Goal: Information Seeking & Learning: Learn about a topic

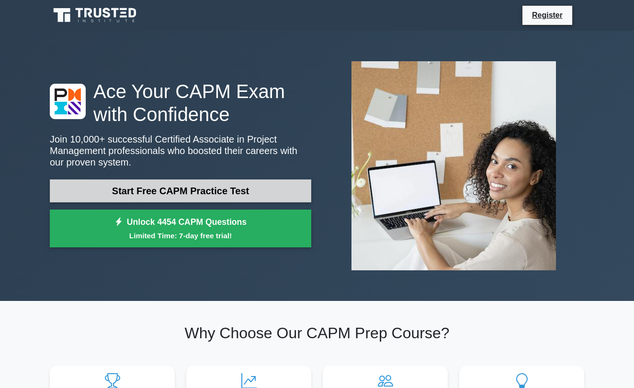
click at [252, 188] on link "Start Free CAPM Practice Test" at bounding box center [180, 190] width 261 height 23
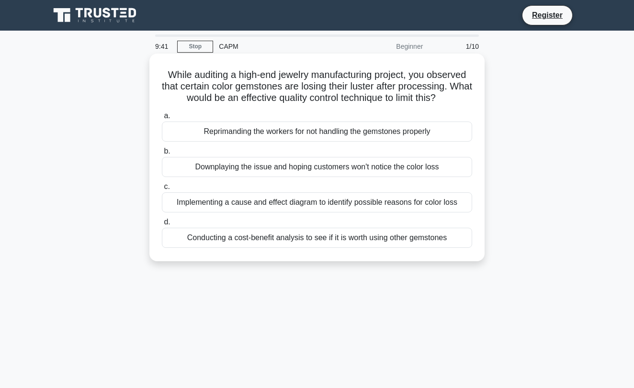
click at [285, 206] on div "Implementing a cause and effect diagram to identify possible reasons for color …" at bounding box center [317, 202] width 310 height 20
click at [162, 190] on input "c. Implementing a cause and effect diagram to identify possible reasons for col…" at bounding box center [162, 187] width 0 height 6
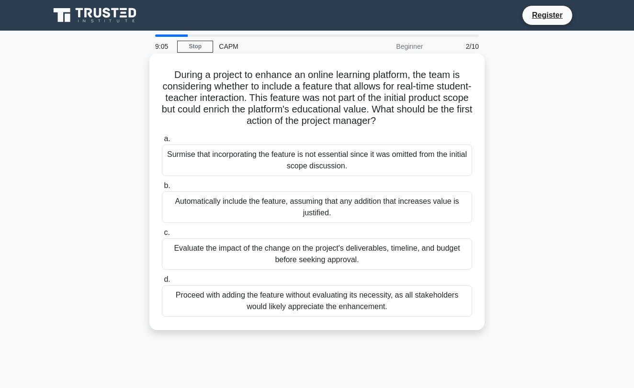
click at [417, 253] on div "Evaluate the impact of the change on the project's deliverables, timeline, and …" at bounding box center [317, 254] width 310 height 32
click at [162, 236] on input "c. Evaluate the impact of the change on the project's deliverables, timeline, a…" at bounding box center [162, 233] width 0 height 6
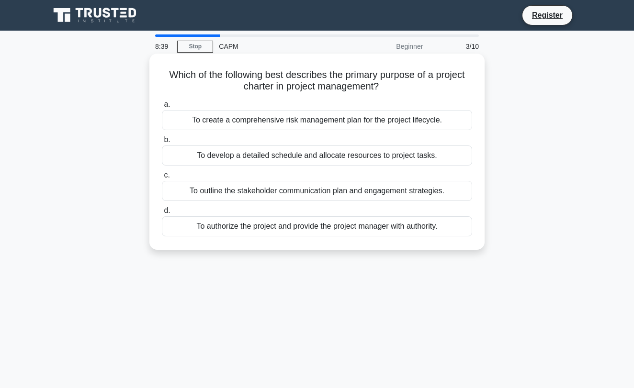
click at [352, 229] on div "To authorize the project and provide the project manager with authority." at bounding box center [317, 226] width 310 height 20
click at [162, 214] on input "d. To authorize the project and provide the project manager with authority." at bounding box center [162, 211] width 0 height 6
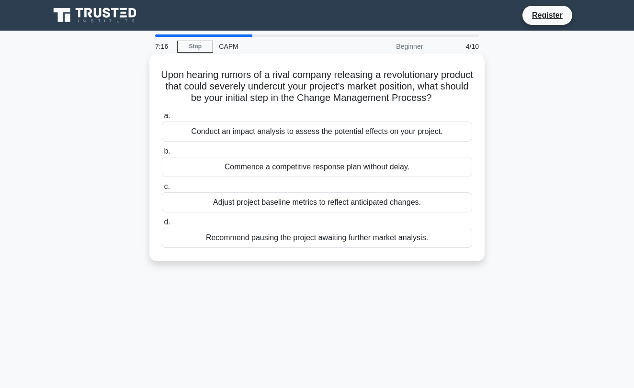
click at [336, 134] on div "Conduct an impact analysis to assess the potential effects on your project." at bounding box center [317, 132] width 310 height 20
click at [162, 119] on input "a. Conduct an impact analysis to assess the potential effects on your project." at bounding box center [162, 116] width 0 height 6
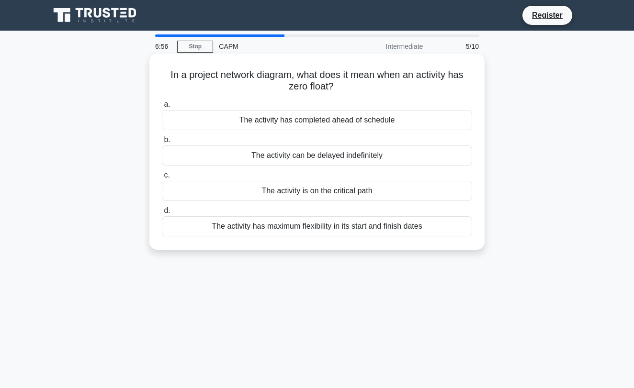
click at [359, 230] on div "The activity has maximum flexibility in its start and finish dates" at bounding box center [317, 226] width 310 height 20
click at [162, 214] on input "d. The activity has maximum flexibility in its start and finish dates" at bounding box center [162, 211] width 0 height 6
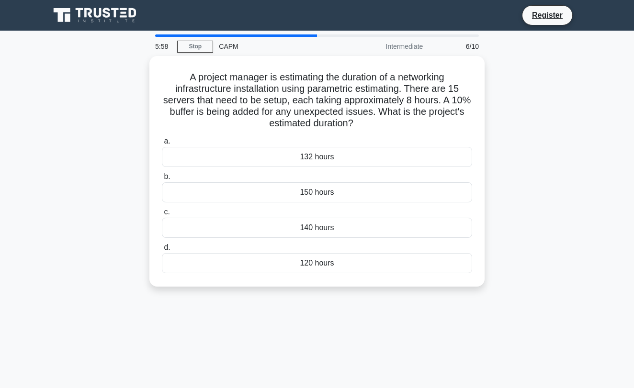
click at [284, 159] on div "132 hours" at bounding box center [317, 157] width 310 height 20
click at [162, 145] on input "a. 132 hours" at bounding box center [162, 141] width 0 height 6
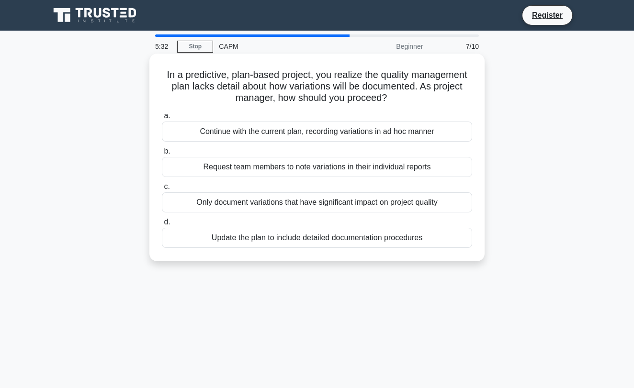
click at [192, 238] on div "Update the plan to include detailed documentation procedures" at bounding box center [317, 238] width 310 height 20
click at [162, 225] on input "d. Update the plan to include detailed documentation procedures" at bounding box center [162, 222] width 0 height 6
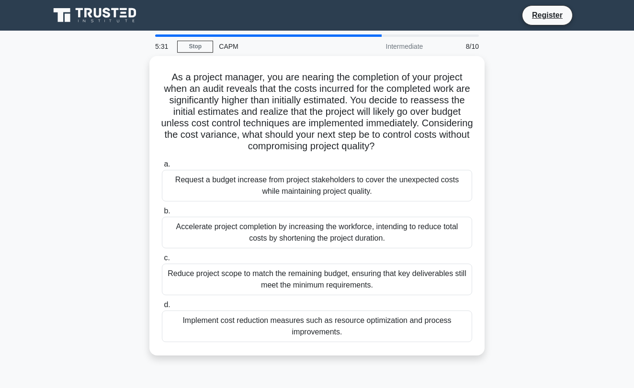
click at [89, 188] on div "As a project manager, you are nearing the completion of your project when an au…" at bounding box center [317, 211] width 546 height 311
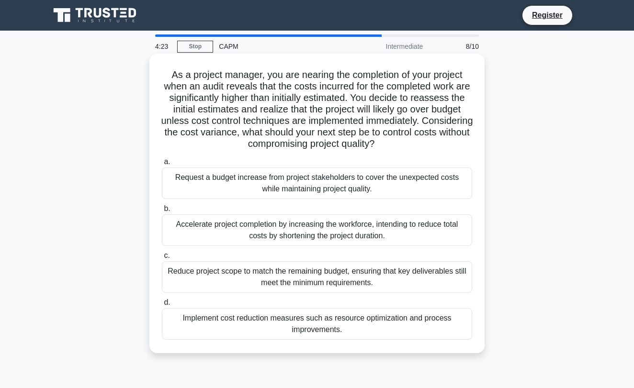
click at [189, 284] on div "Reduce project scope to match the remaining budget, ensuring that key deliverab…" at bounding box center [317, 277] width 310 height 32
click at [162, 259] on input "c. Reduce project scope to match the remaining budget, ensuring that key delive…" at bounding box center [162, 256] width 0 height 6
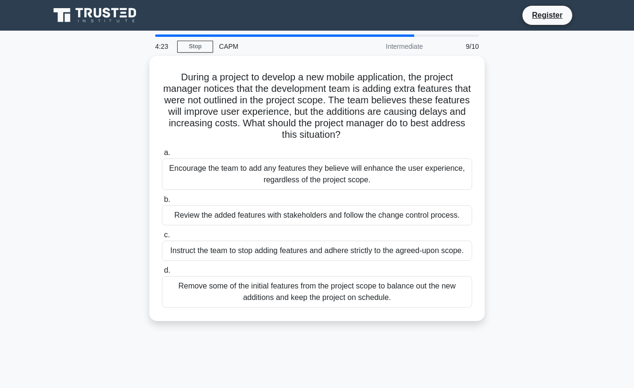
click at [106, 240] on div "During a project to develop a new mobile application, the project manager notic…" at bounding box center [317, 194] width 546 height 277
click at [99, 121] on div "During a project to develop a new mobile application, the project manager notic…" at bounding box center [317, 194] width 546 height 277
click at [106, 153] on div "During a project to develop a new mobile application, the project manager notic…" at bounding box center [317, 194] width 546 height 277
click at [109, 174] on div "During a project to develop a new mobile application, the project manager notic…" at bounding box center [317, 194] width 546 height 277
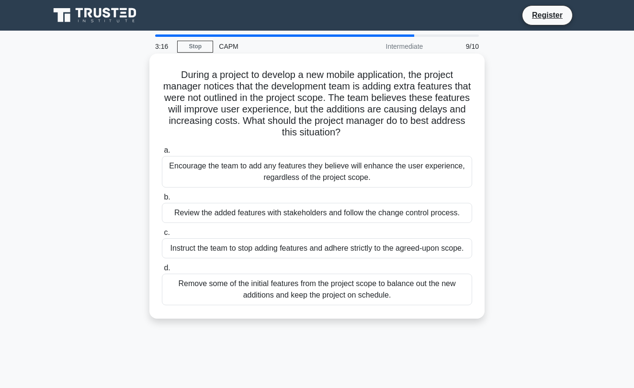
click at [247, 133] on h5 "During a project to develop a new mobile application, the project manager notic…" at bounding box center [317, 104] width 312 height 70
click at [223, 249] on div "Instruct the team to stop adding features and adhere strictly to the agreed-upo…" at bounding box center [317, 248] width 310 height 20
click at [162, 236] on input "c. Instruct the team to stop adding features and adhere strictly to the agreed-…" at bounding box center [162, 233] width 0 height 6
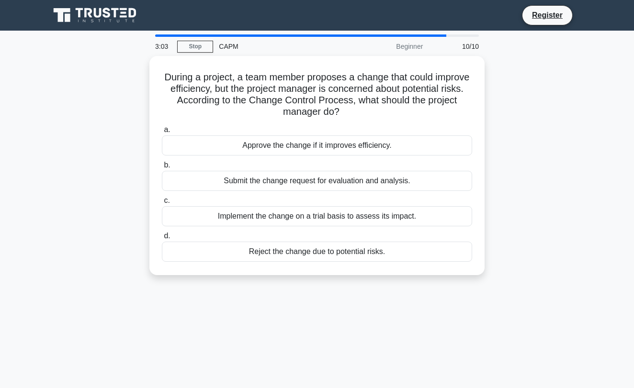
click at [117, 200] on div "During a project, a team member proposes a change that could improve efficiency…" at bounding box center [317, 171] width 546 height 231
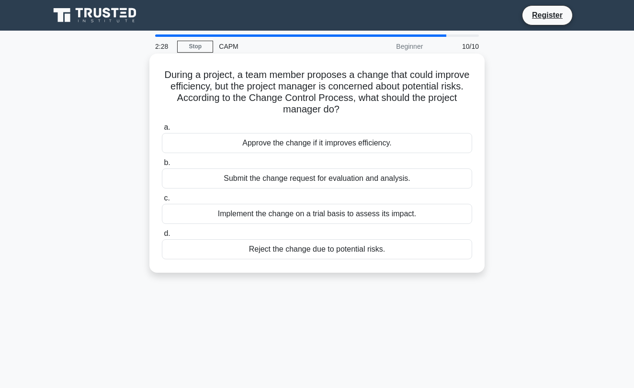
click at [341, 180] on div "Submit the change request for evaluation and analysis." at bounding box center [317, 178] width 310 height 20
click at [162, 166] on input "b. Submit the change request for evaluation and analysis." at bounding box center [162, 163] width 0 height 6
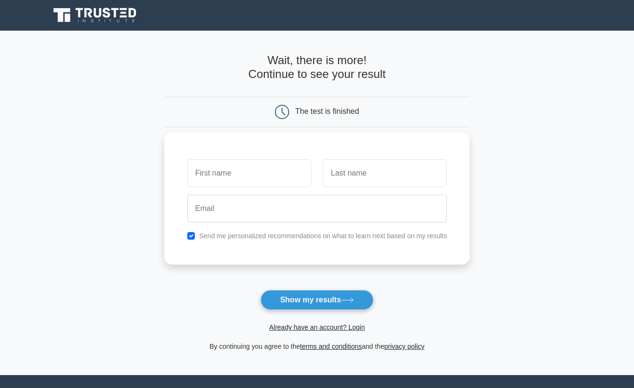
click at [271, 177] on input "text" at bounding box center [249, 173] width 124 height 28
click at [235, 172] on input "text" at bounding box center [249, 173] width 124 height 28
type input "sindhu"
type input "rav"
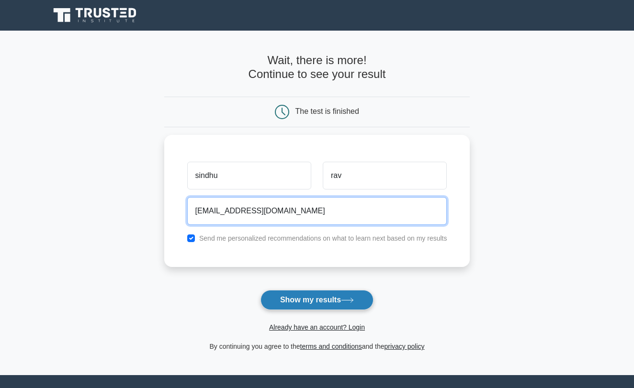
type input "sindhuravula13@gmail.com"
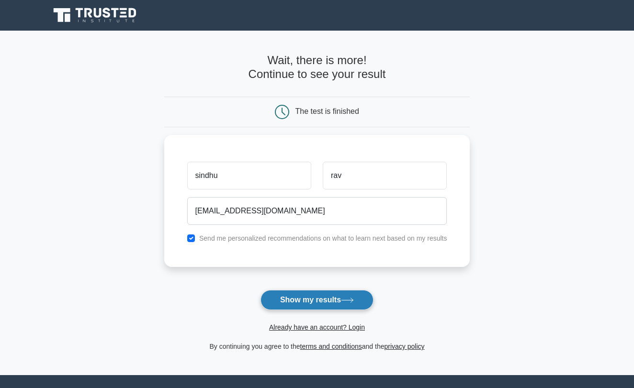
click at [293, 292] on button "Show my results" at bounding box center [316, 300] width 113 height 20
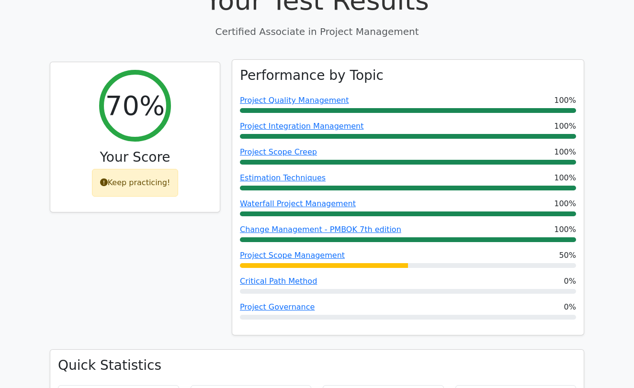
scroll to position [370, 0]
click at [297, 251] on link "Project Scope Management" at bounding box center [292, 255] width 105 height 9
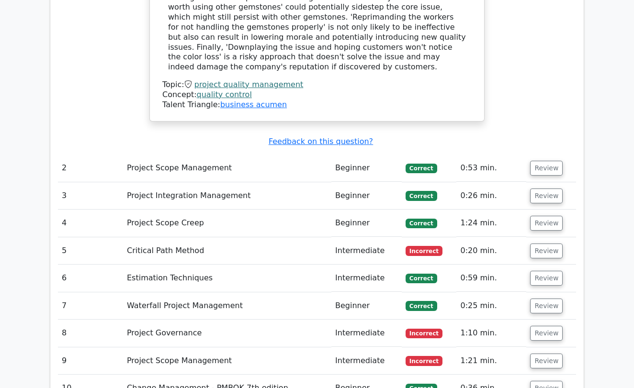
scroll to position [1277, 0]
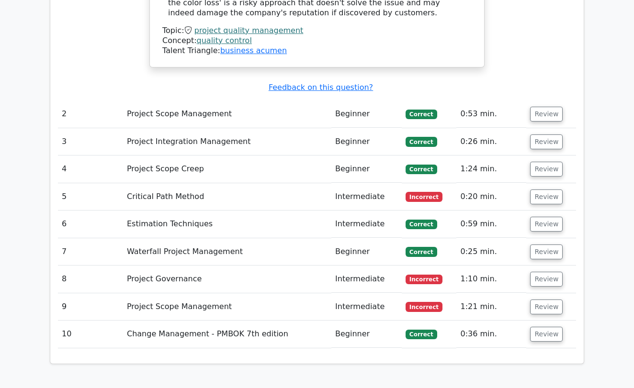
click at [165, 293] on td "Project Scope Management" at bounding box center [227, 306] width 208 height 27
click at [178, 183] on td "Critical Path Method" at bounding box center [227, 196] width 208 height 27
click at [549, 190] on button "Review" at bounding box center [546, 197] width 33 height 15
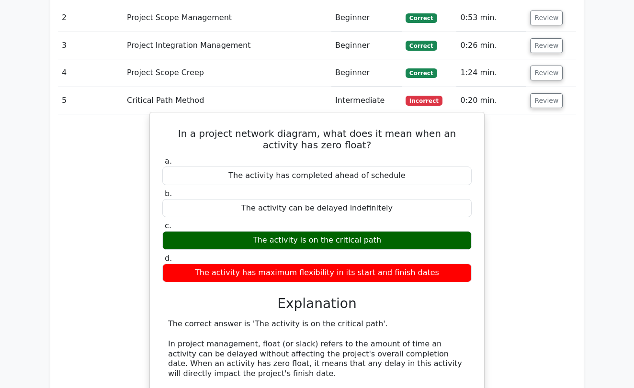
scroll to position [1371, 0]
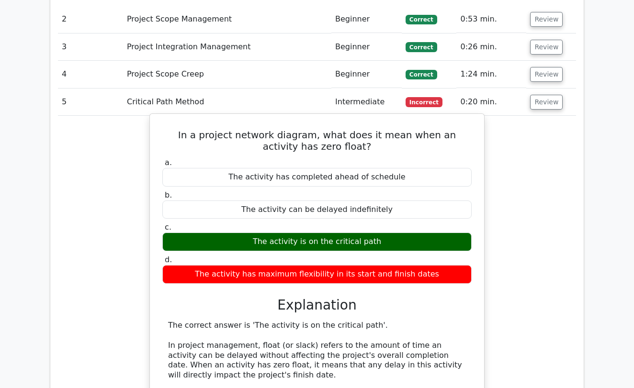
click at [281, 251] on div "a. The activity has completed ahead of schedule b. The activity can be delayed …" at bounding box center [316, 366] width 311 height 421
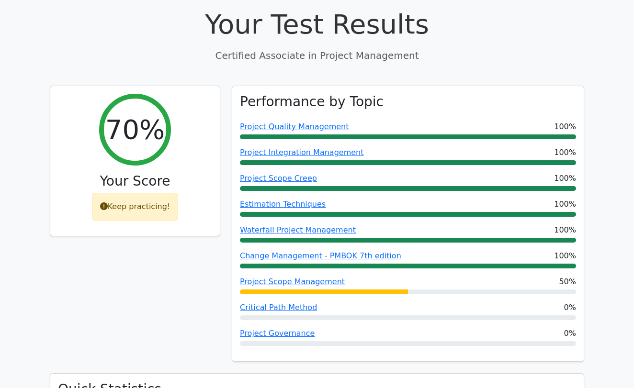
scroll to position [361, 0]
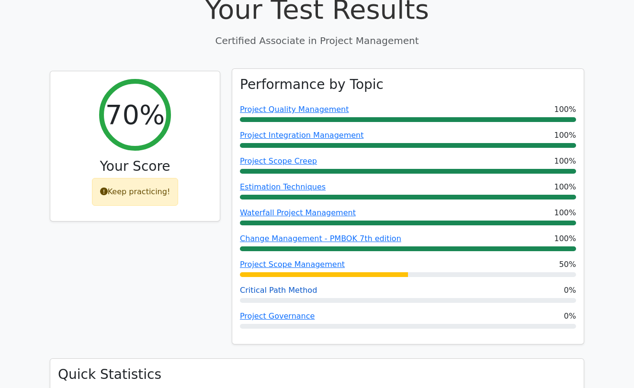
click at [279, 286] on link "Critical Path Method" at bounding box center [278, 290] width 77 height 9
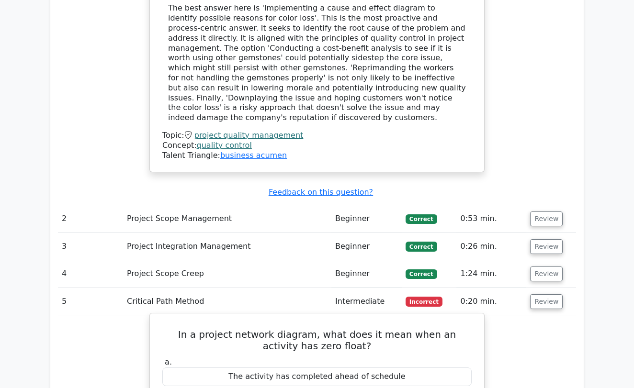
scroll to position [1127, 0]
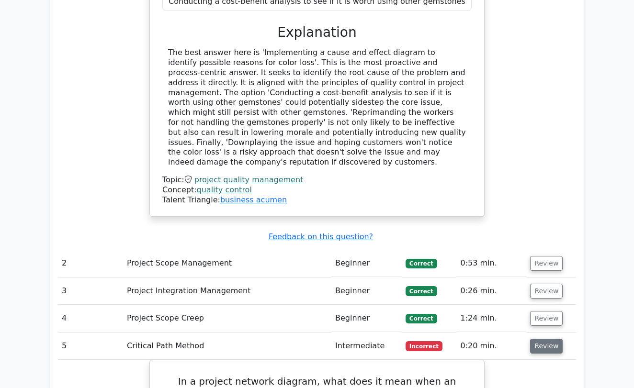
click at [539, 339] on button "Review" at bounding box center [546, 346] width 33 height 15
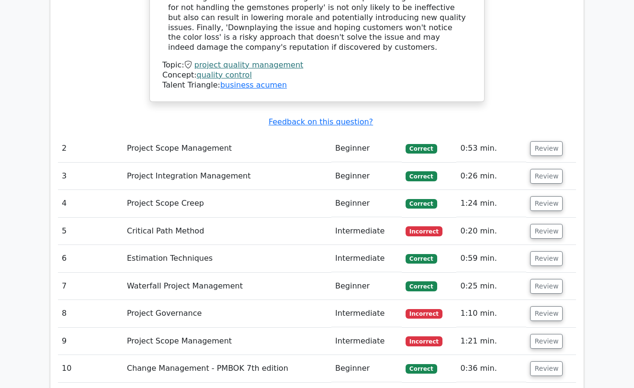
scroll to position [1244, 0]
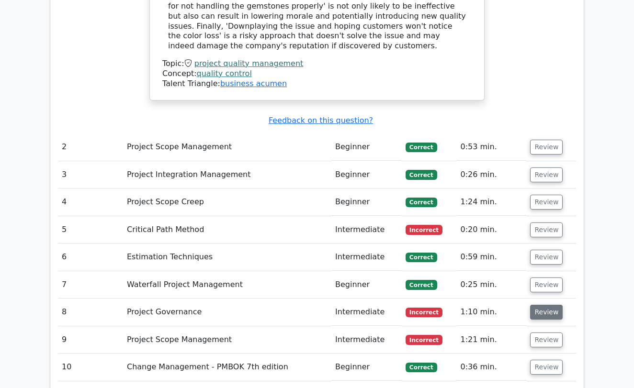
click at [538, 305] on button "Review" at bounding box center [546, 312] width 33 height 15
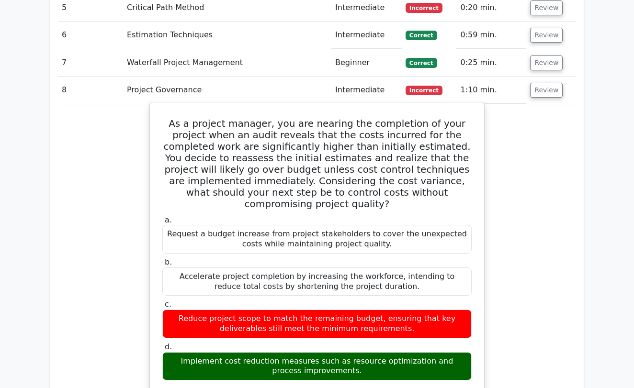
scroll to position [1464, 0]
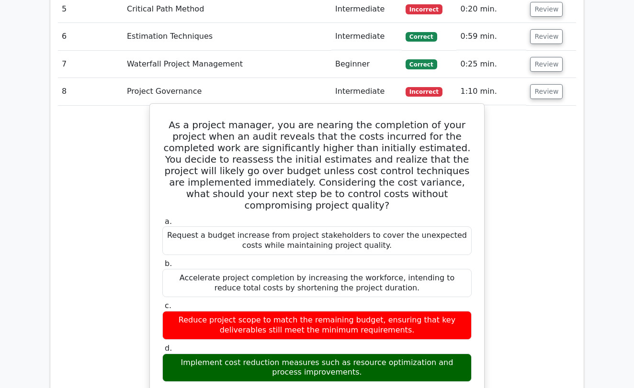
click at [258, 311] on div "Reduce project scope to match the remaining budget, ensuring that key deliverab…" at bounding box center [316, 325] width 309 height 29
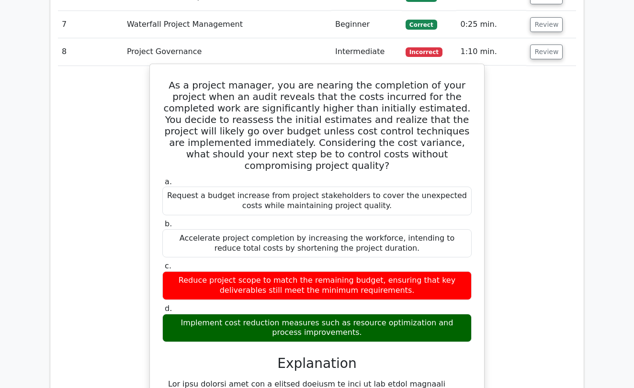
scroll to position [1504, 0]
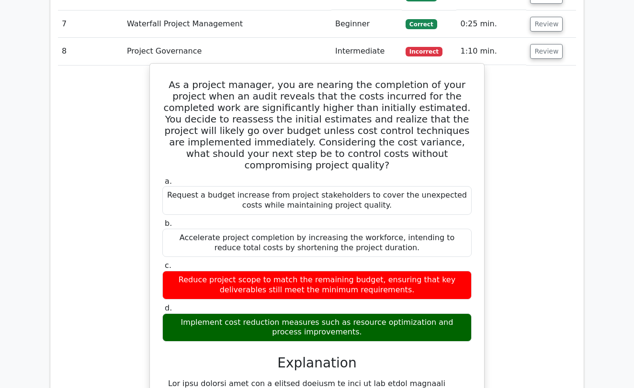
click at [319, 355] on h3 "Explanation" at bounding box center [317, 363] width 298 height 16
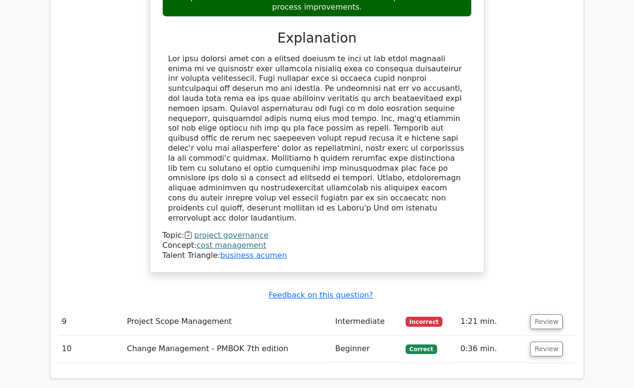
scroll to position [1810, 0]
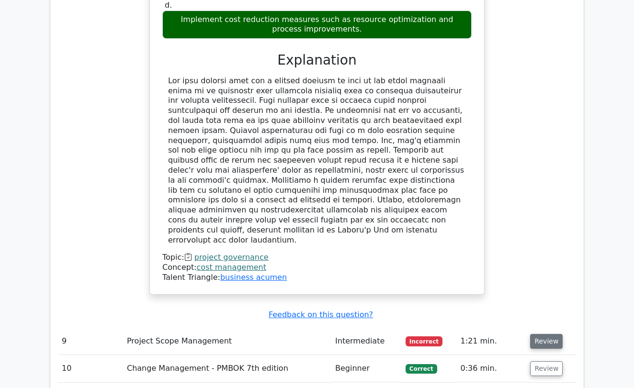
click at [538, 334] on button "Review" at bounding box center [546, 341] width 33 height 15
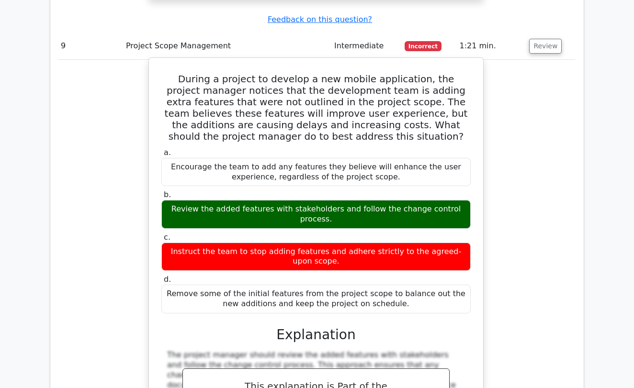
scroll to position [2116, 0]
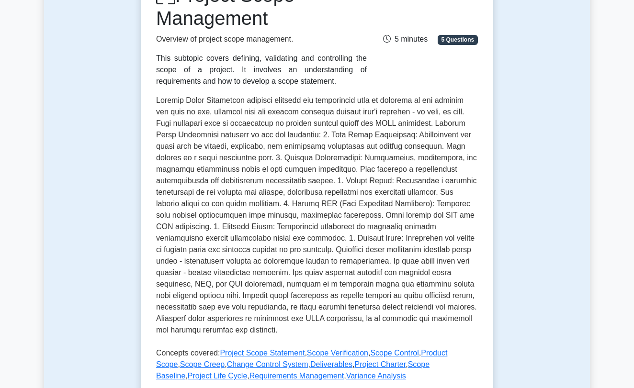
scroll to position [123, 0]
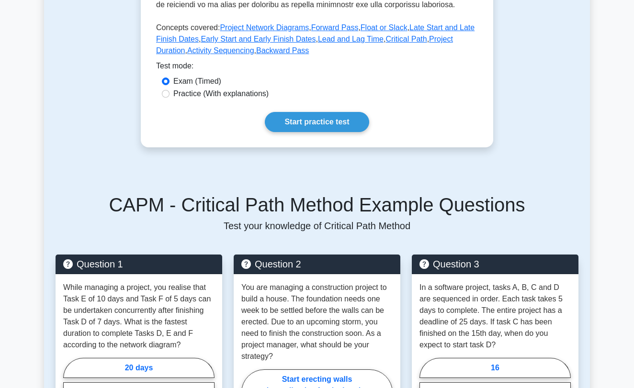
scroll to position [639, 0]
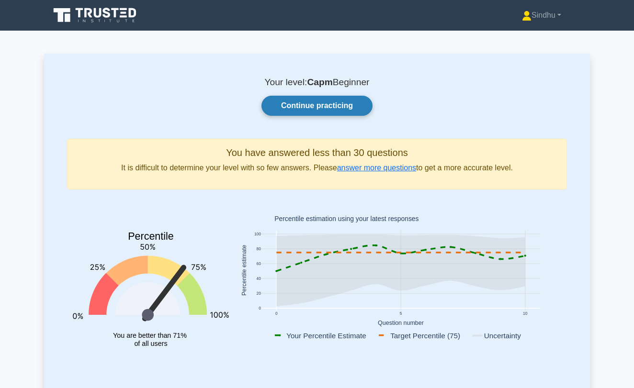
click at [307, 101] on link "Continue practicing" at bounding box center [316, 106] width 111 height 20
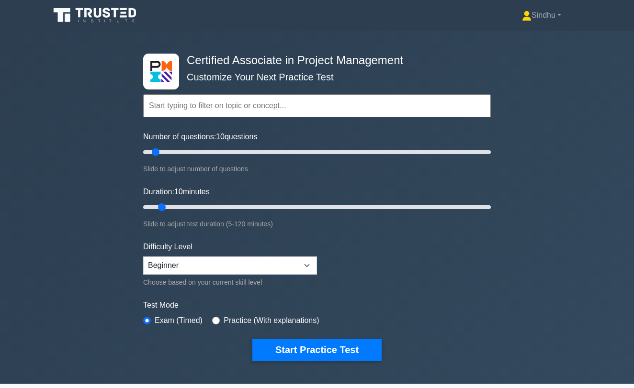
click at [401, 47] on div "Certified Associate in Project Management Customize Your Next Practice Test Top…" at bounding box center [316, 207] width 359 height 353
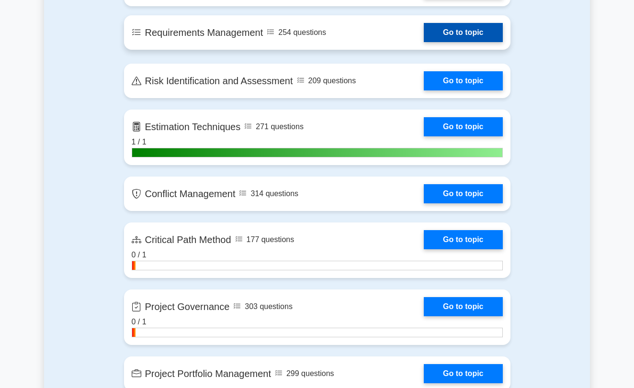
scroll to position [1293, 0]
